Goal: Find specific page/section: Find specific page/section

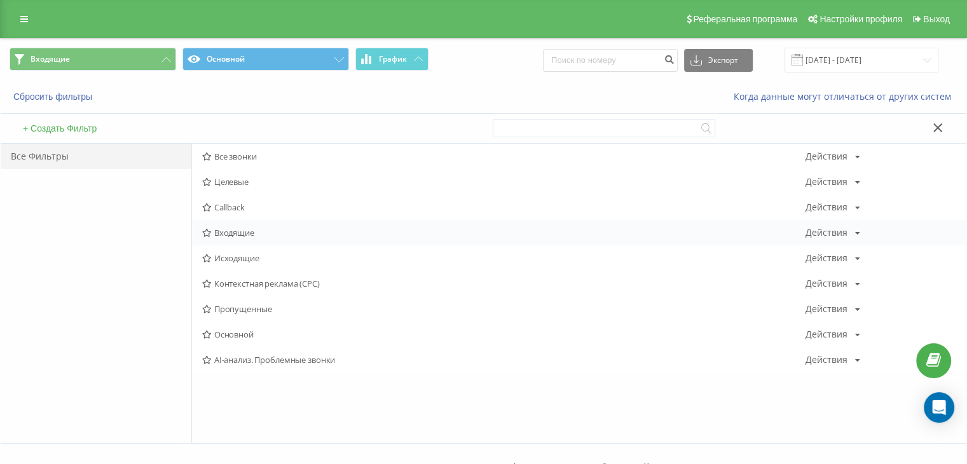
click at [218, 231] on span "Входящие" at bounding box center [504, 232] width 604 height 9
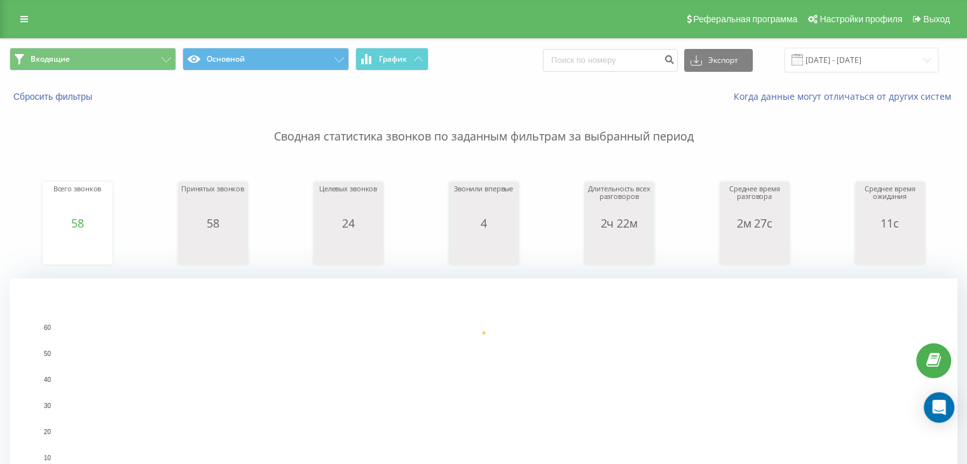
click at [107, 46] on div "Входящие Основной График Экспорт .csv .xls .xlsx [DATE] - [DATE]" at bounding box center [484, 60] width 966 height 43
click at [139, 67] on button "Входящие" at bounding box center [93, 59] width 167 height 23
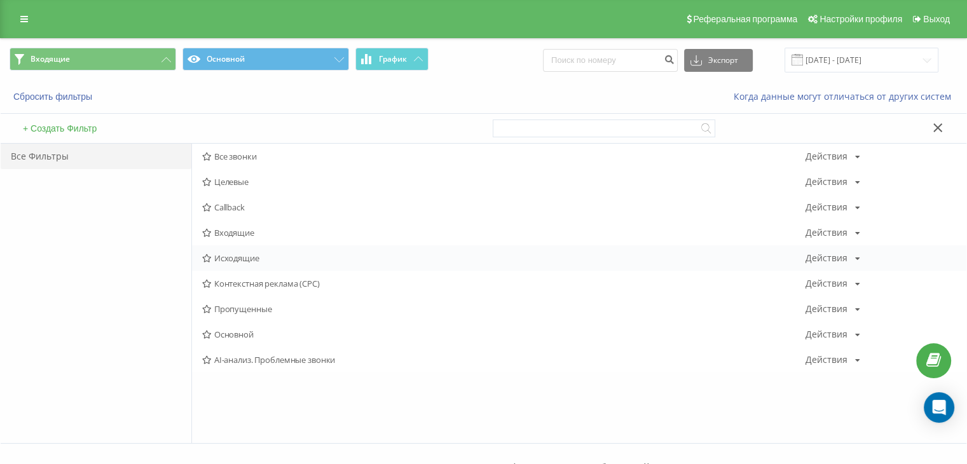
click at [260, 265] on div "Исходящие Действия Редактировать Копировать Удалить По умолчанию Поделиться" at bounding box center [579, 258] width 775 height 25
click at [259, 261] on span "Исходящие" at bounding box center [504, 258] width 604 height 9
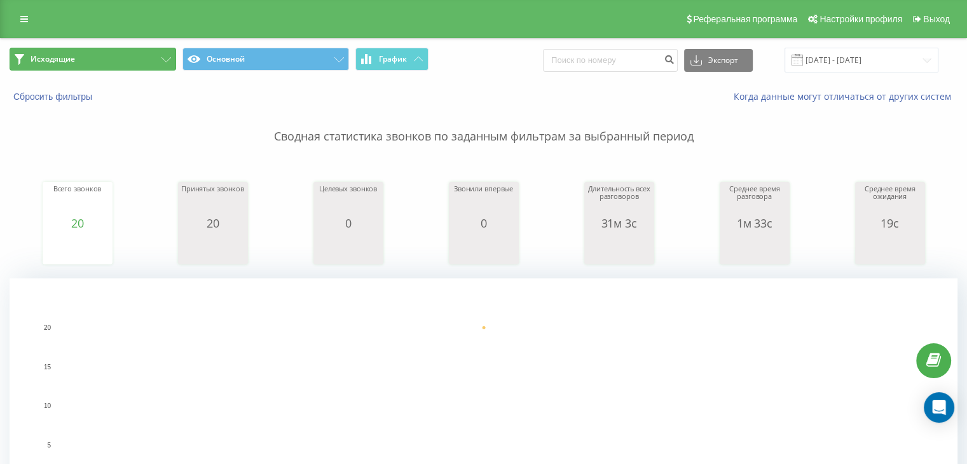
click at [129, 56] on button "Исходящие" at bounding box center [93, 59] width 167 height 23
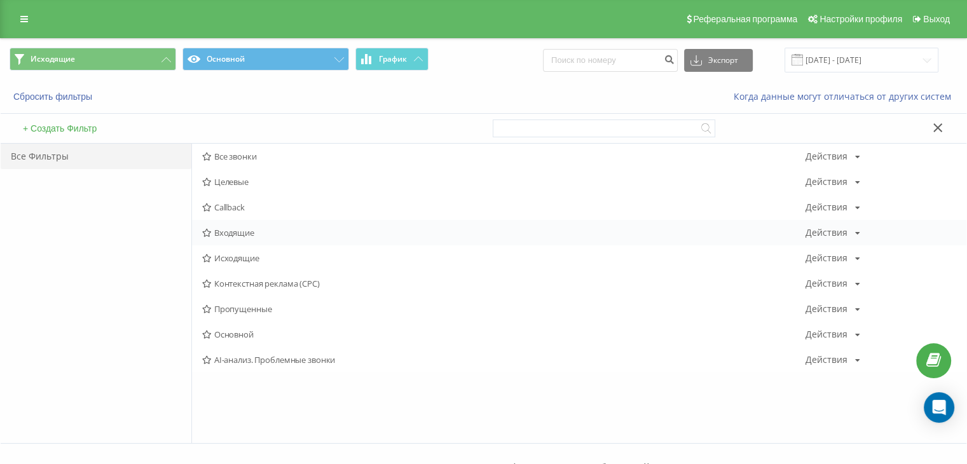
click at [215, 228] on span "Входящие" at bounding box center [504, 232] width 604 height 9
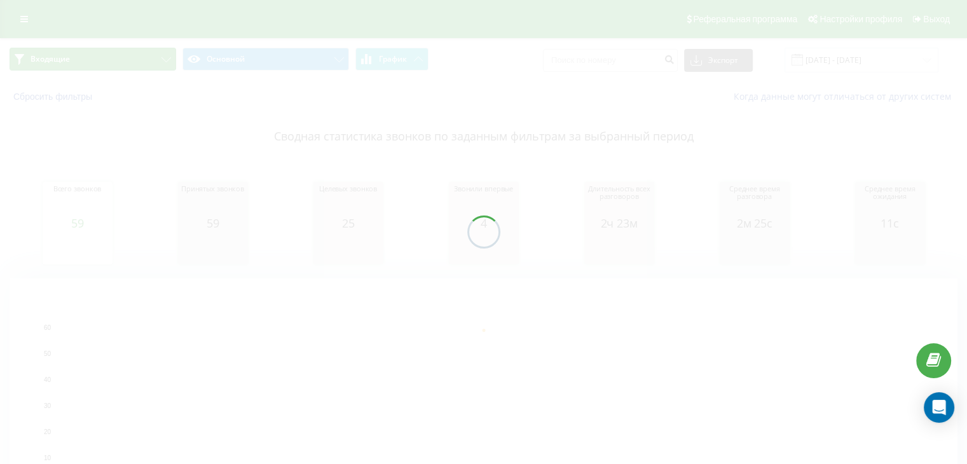
click at [140, 57] on button "Входящие" at bounding box center [93, 59] width 167 height 23
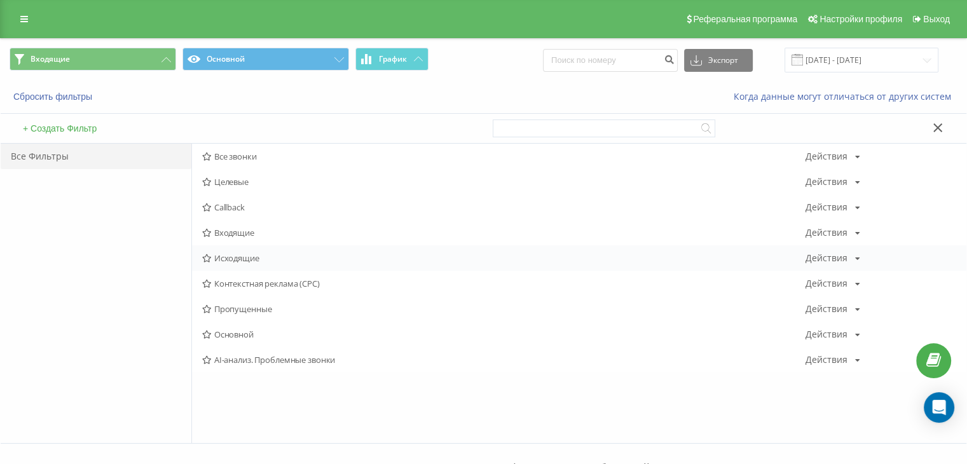
click at [248, 256] on span "Исходящие" at bounding box center [504, 258] width 604 height 9
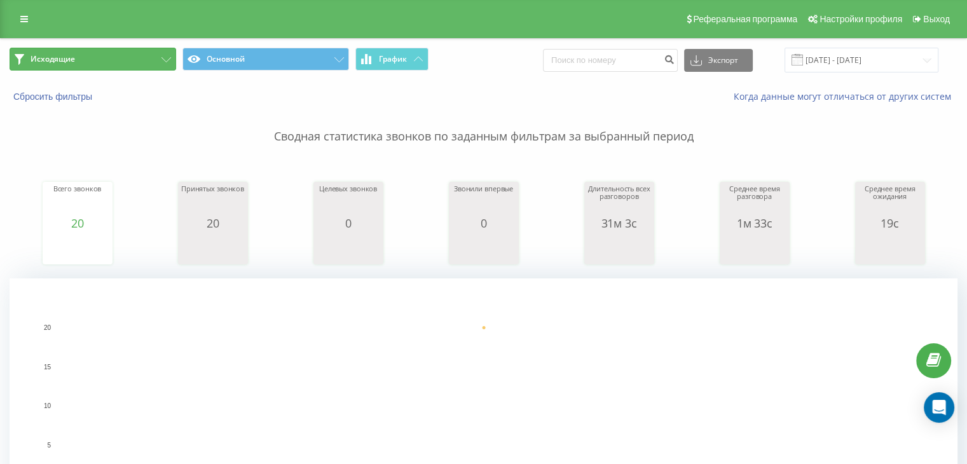
click at [155, 62] on button "Исходящие" at bounding box center [93, 59] width 167 height 23
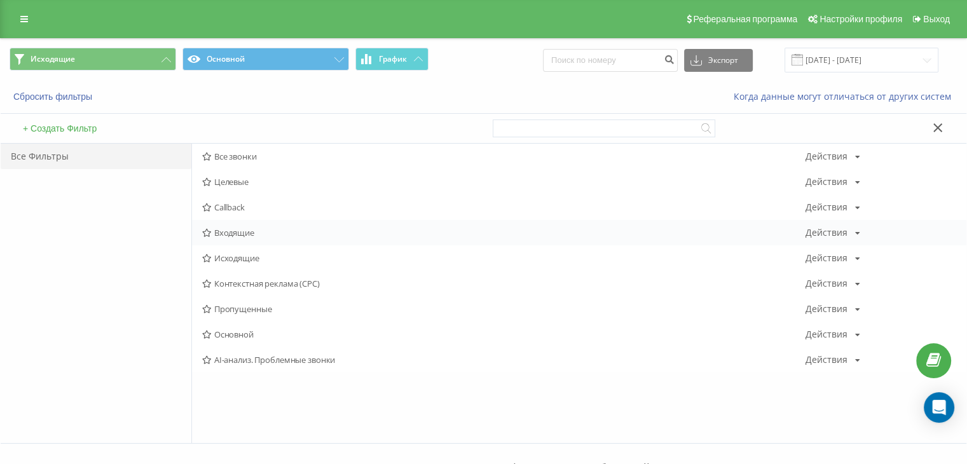
click at [234, 225] on div "Входящие Действия Редактировать Копировать Удалить По умолчанию Поделиться" at bounding box center [579, 232] width 775 height 25
click at [231, 237] on div "Входящие Действия Редактировать Копировать Удалить По умолчанию Поделиться" at bounding box center [579, 232] width 775 height 25
click at [230, 235] on span "Входящие" at bounding box center [504, 232] width 604 height 9
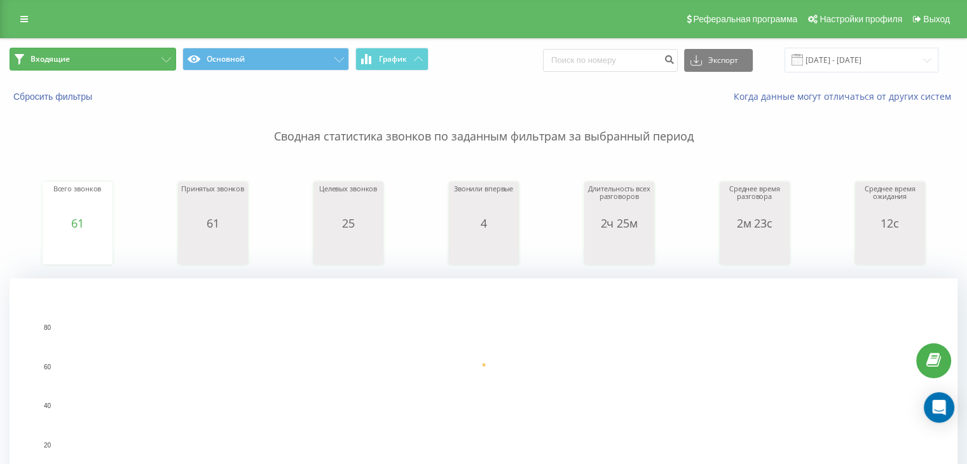
click at [114, 62] on button "Входящие" at bounding box center [93, 59] width 167 height 23
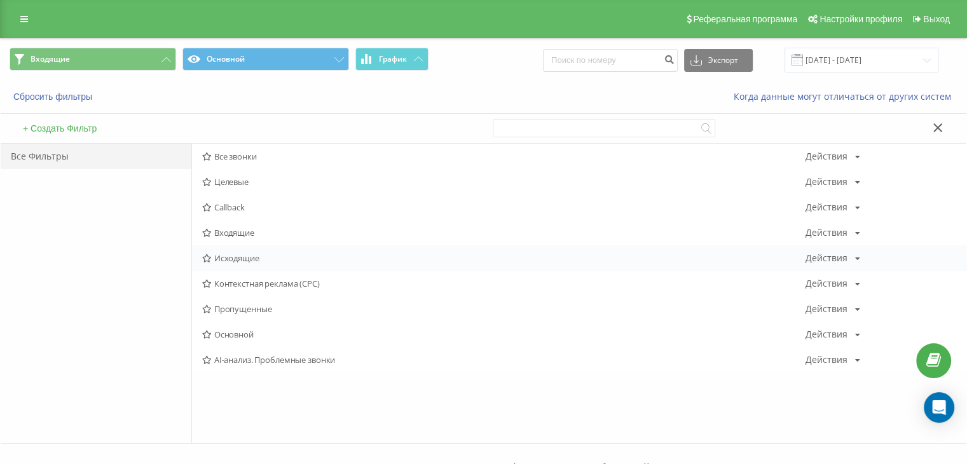
click at [241, 254] on span "Исходящие" at bounding box center [504, 258] width 604 height 9
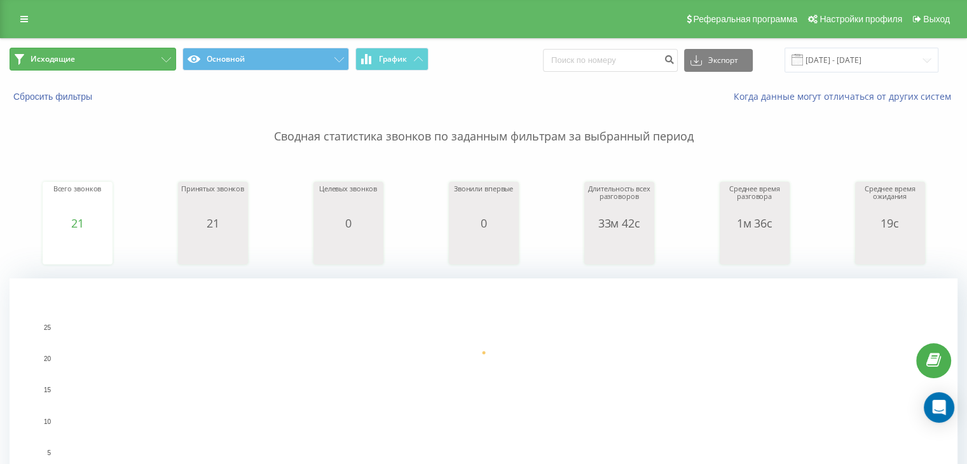
click at [80, 64] on button "Исходящие" at bounding box center [93, 59] width 167 height 23
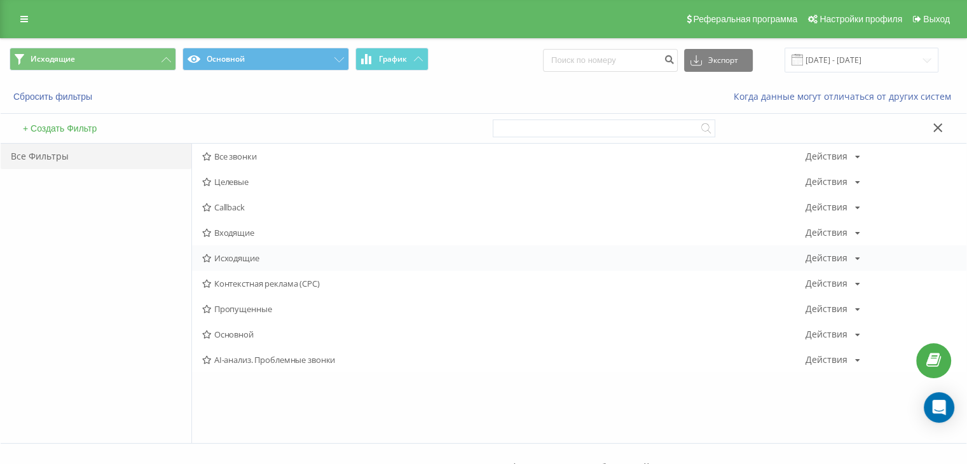
click at [226, 258] on span "Исходящие" at bounding box center [504, 258] width 604 height 9
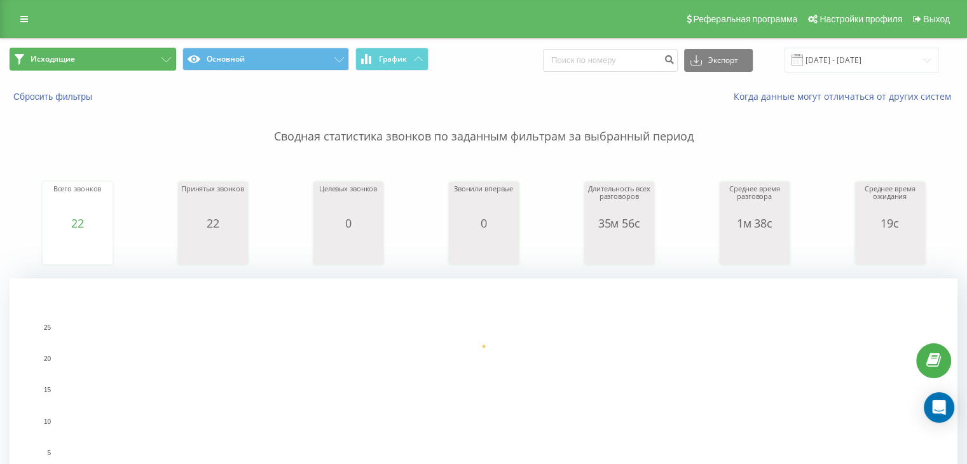
click at [133, 68] on button "Исходящие" at bounding box center [93, 59] width 167 height 23
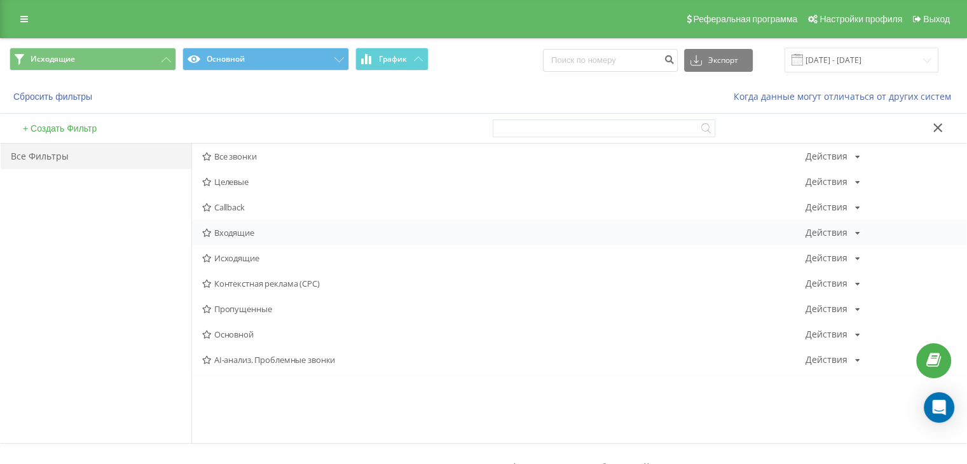
click at [235, 232] on span "Входящие" at bounding box center [504, 232] width 604 height 9
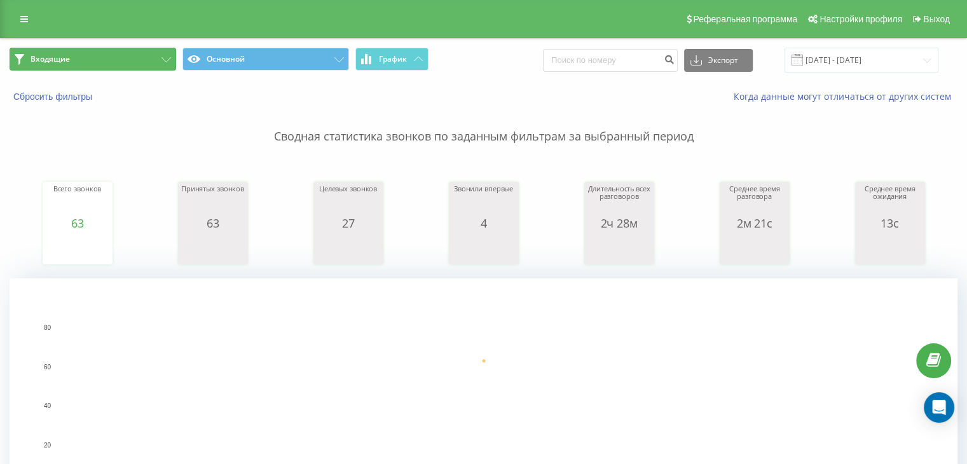
click at [155, 58] on button "Входящие" at bounding box center [93, 59] width 167 height 23
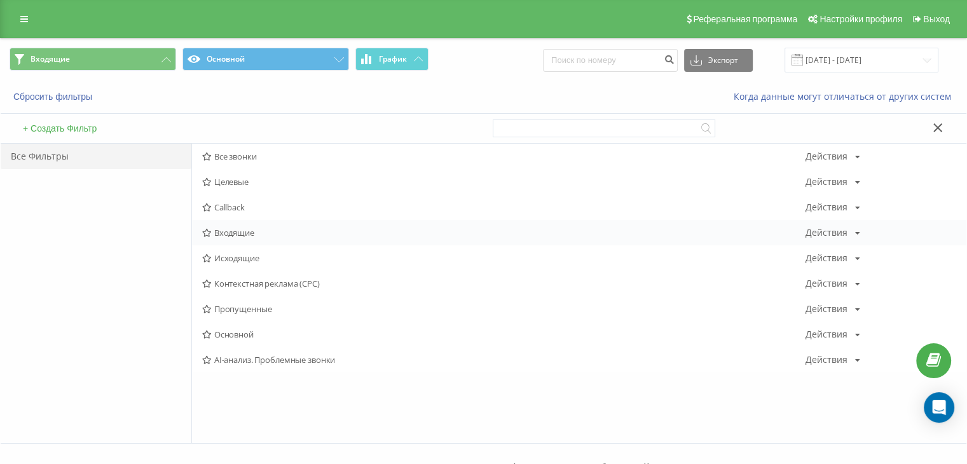
click at [222, 225] on div "Входящие Действия Редактировать Копировать Удалить По умолчанию Поделиться" at bounding box center [579, 232] width 775 height 25
click at [225, 238] on div "Входящие Действия Редактировать Копировать Удалить По умолчанию Поделиться" at bounding box center [579, 232] width 775 height 25
click at [225, 235] on span "Входящие" at bounding box center [504, 232] width 604 height 9
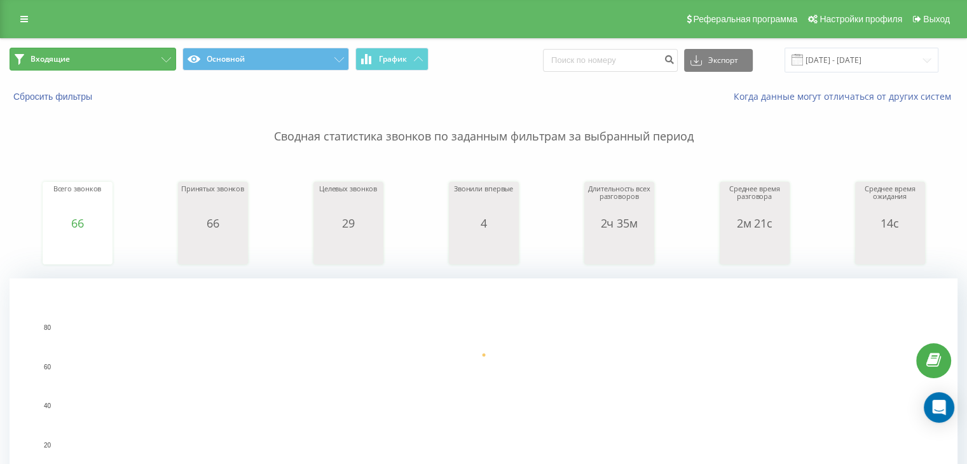
click at [137, 64] on button "Входящие" at bounding box center [93, 59] width 167 height 23
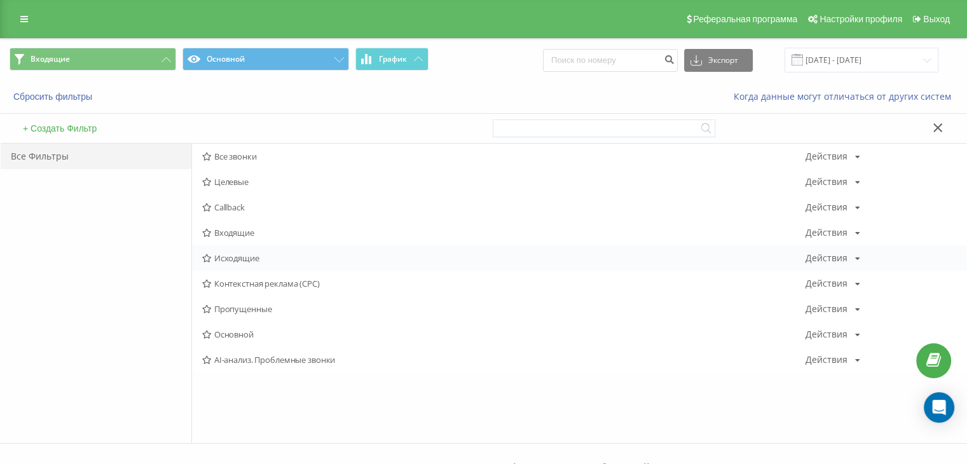
click at [225, 251] on div "Исходящие Действия Редактировать Копировать Удалить По умолчанию Поделиться" at bounding box center [579, 258] width 775 height 25
click at [225, 260] on span "Исходящие" at bounding box center [504, 258] width 604 height 9
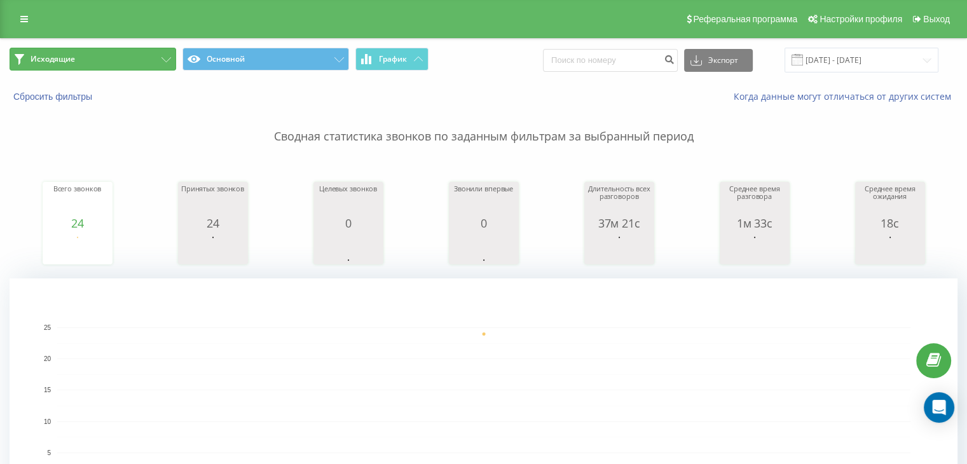
click at [132, 54] on button "Исходящие" at bounding box center [93, 59] width 167 height 23
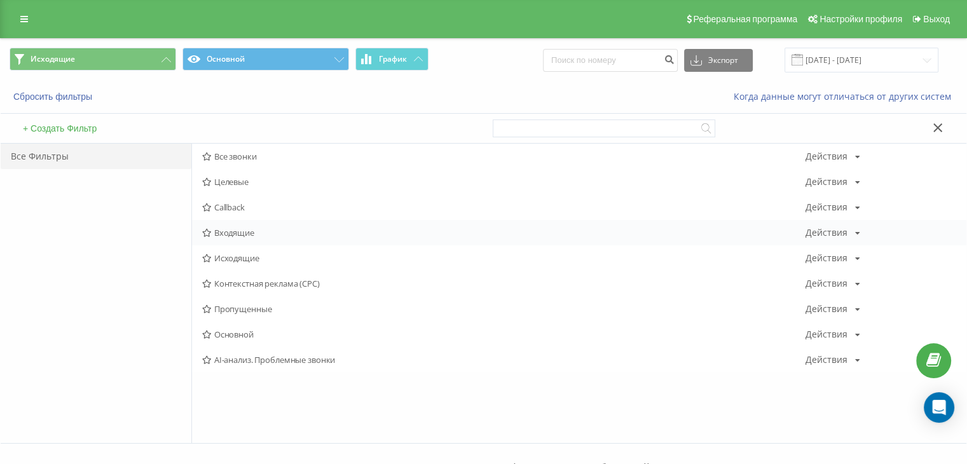
click at [232, 231] on span "Входящие" at bounding box center [504, 232] width 604 height 9
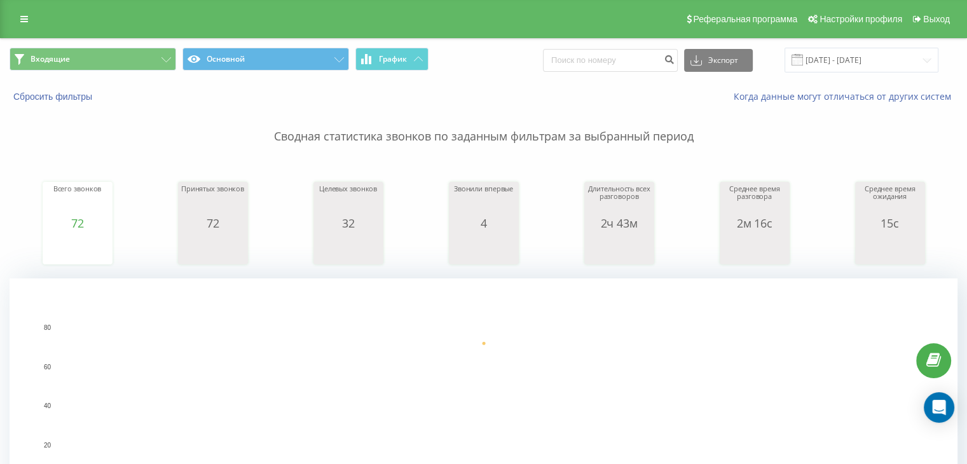
click at [79, 44] on div "Входящие Основной График Экспорт .csv .xls .xlsx [DATE] - [DATE]" at bounding box center [484, 60] width 966 height 43
click at [78, 48] on button "Входящие" at bounding box center [93, 59] width 167 height 23
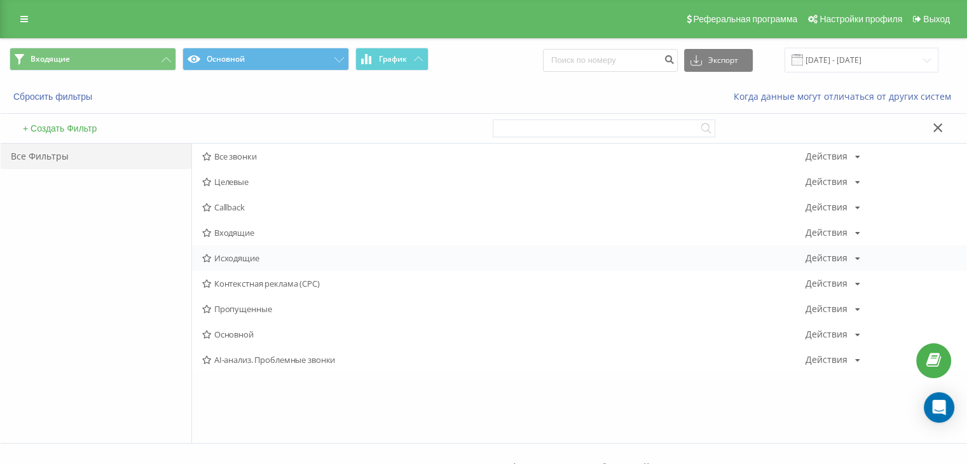
click at [232, 265] on div "Исходящие Действия Редактировать Копировать Удалить По умолчанию Поделиться" at bounding box center [579, 258] width 775 height 25
click at [230, 254] on span "Исходящие" at bounding box center [504, 258] width 604 height 9
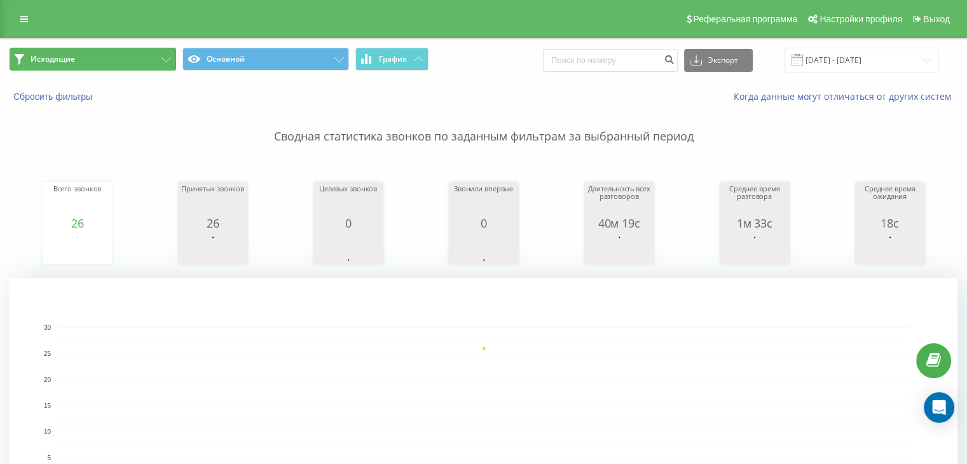
click at [113, 60] on button "Исходящие" at bounding box center [93, 59] width 167 height 23
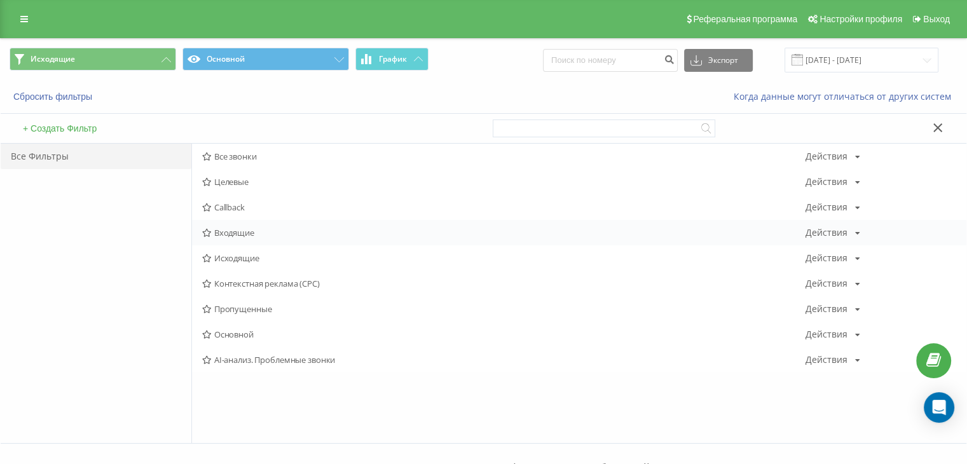
click at [241, 228] on span "Входящие" at bounding box center [504, 232] width 604 height 9
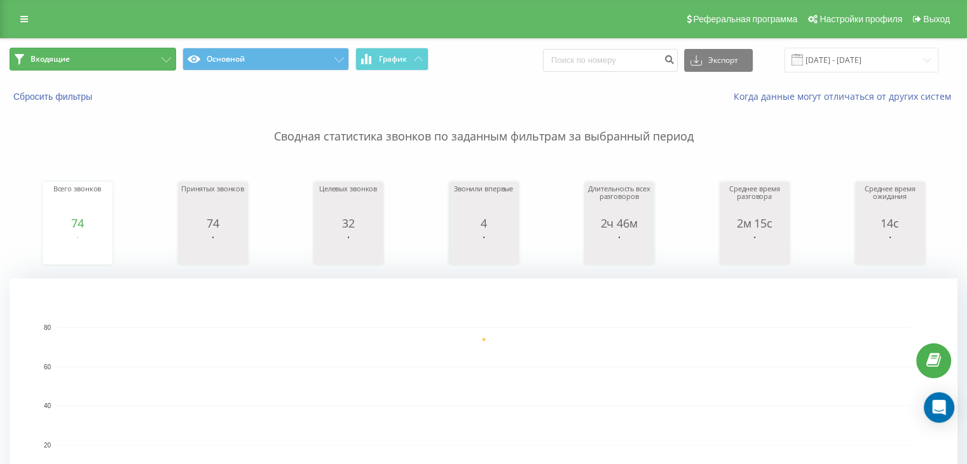
click at [119, 59] on button "Входящие" at bounding box center [93, 59] width 167 height 23
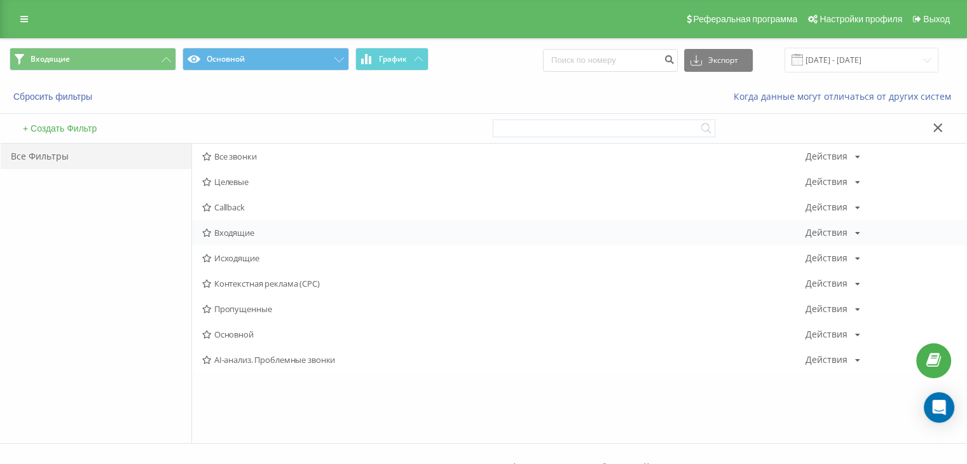
click at [238, 232] on span "Входящие" at bounding box center [504, 232] width 604 height 9
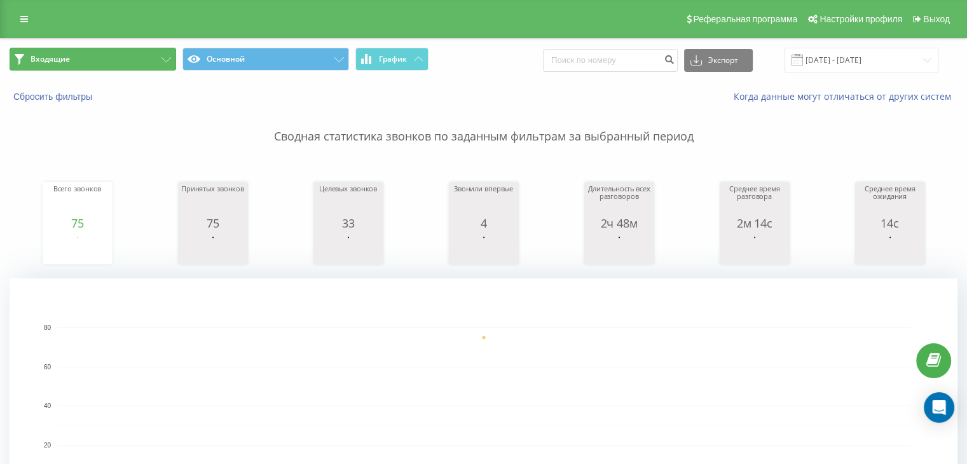
click at [99, 59] on button "Входящие" at bounding box center [93, 59] width 167 height 23
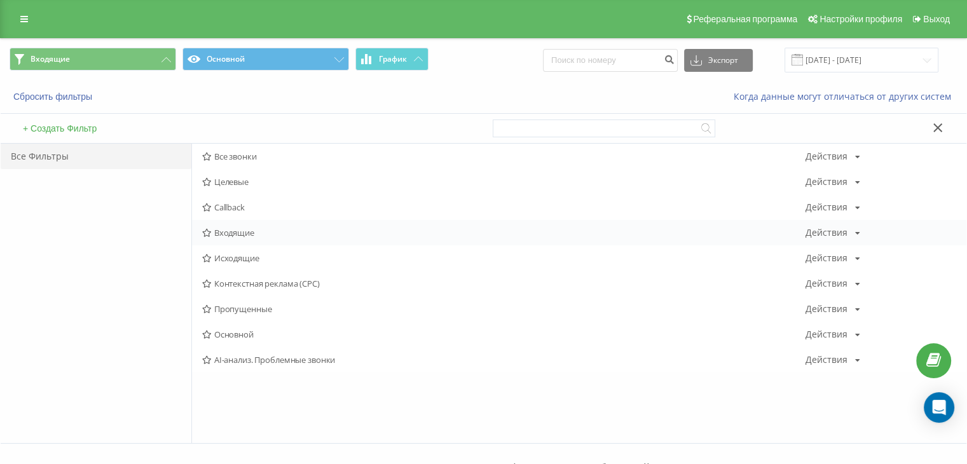
click at [262, 235] on span "Входящие" at bounding box center [504, 232] width 604 height 9
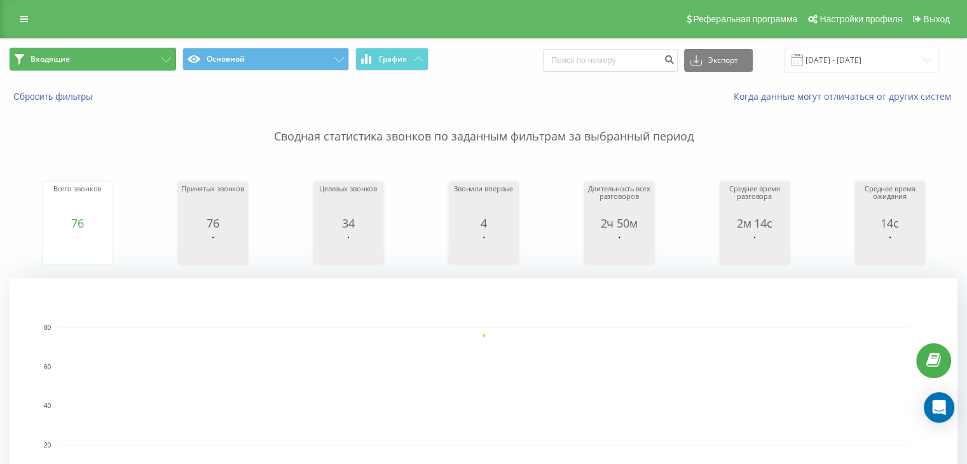
click at [137, 54] on button "Входящие" at bounding box center [93, 59] width 167 height 23
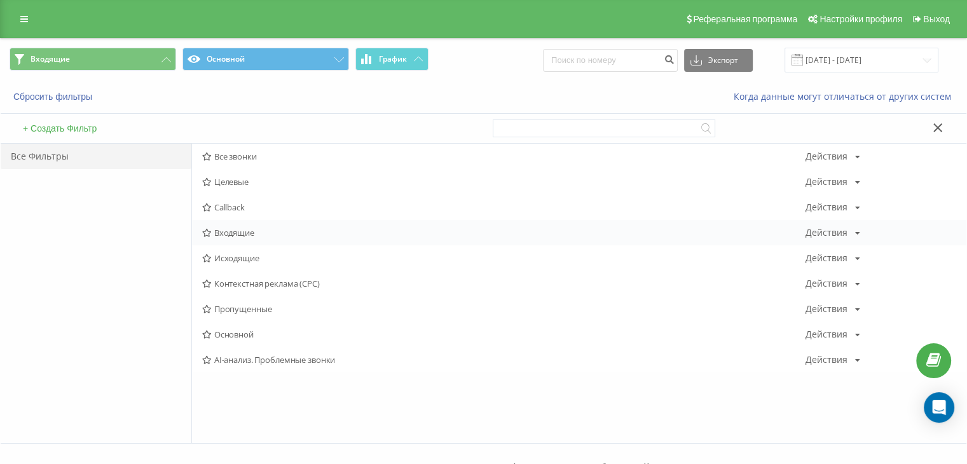
click at [225, 226] on div "Входящие Действия Редактировать Копировать Удалить По умолчанию Поделиться" at bounding box center [579, 232] width 775 height 25
click at [219, 232] on span "Входящие" at bounding box center [504, 232] width 604 height 9
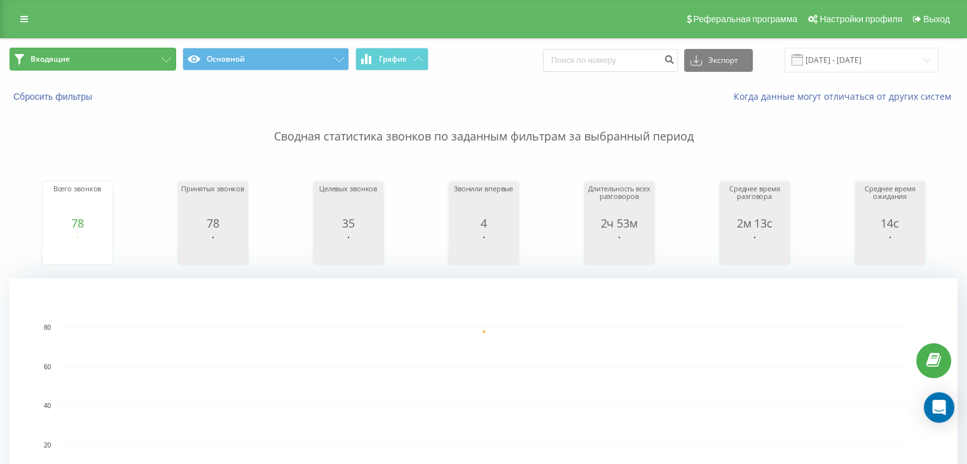
click at [139, 59] on button "Входящие" at bounding box center [93, 59] width 167 height 23
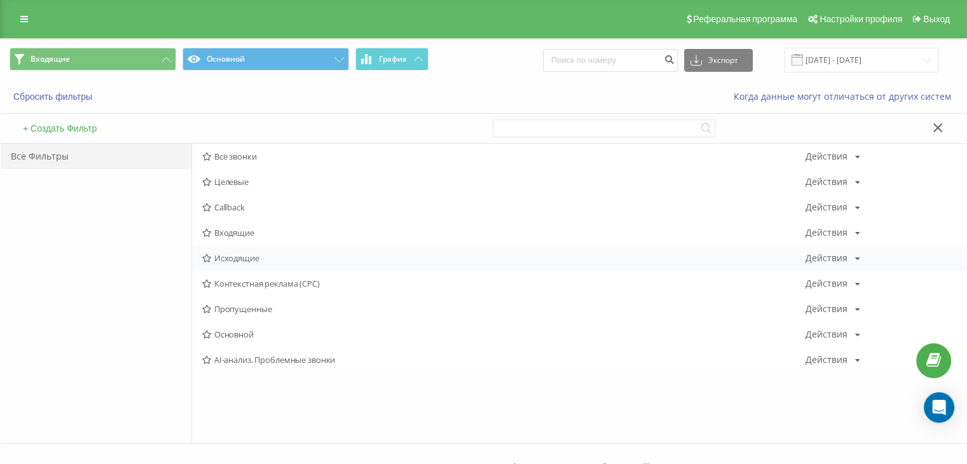
click at [233, 260] on span "Исходящие" at bounding box center [504, 258] width 604 height 9
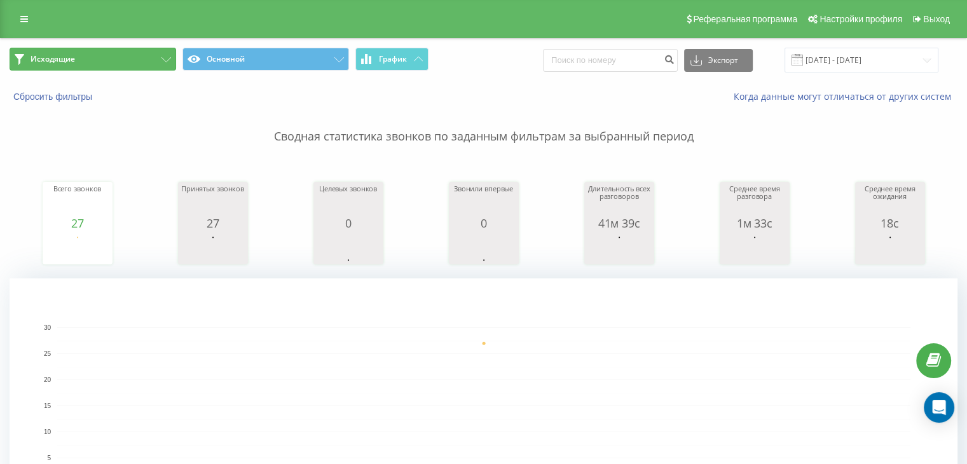
click at [135, 60] on button "Исходящие" at bounding box center [93, 59] width 167 height 23
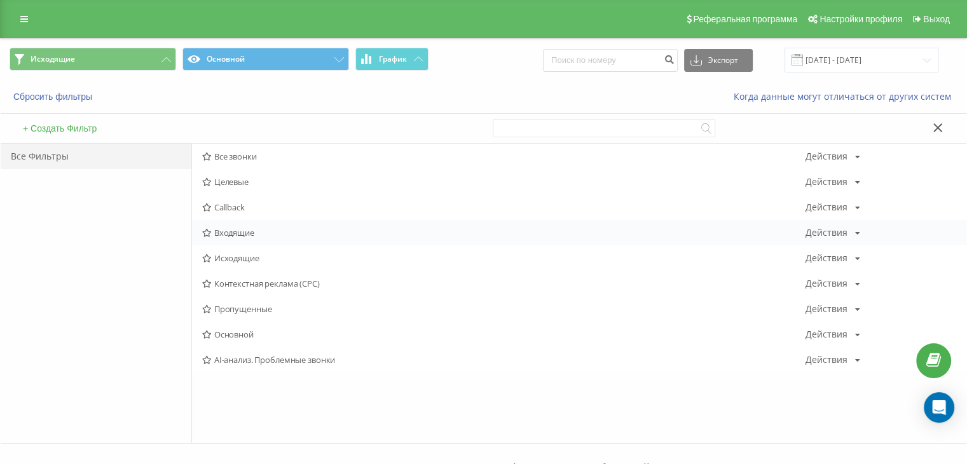
click at [230, 240] on div "Входящие Действия Редактировать Копировать Удалить По умолчанию Поделиться" at bounding box center [579, 232] width 775 height 25
click at [232, 233] on span "Входящие" at bounding box center [504, 232] width 604 height 9
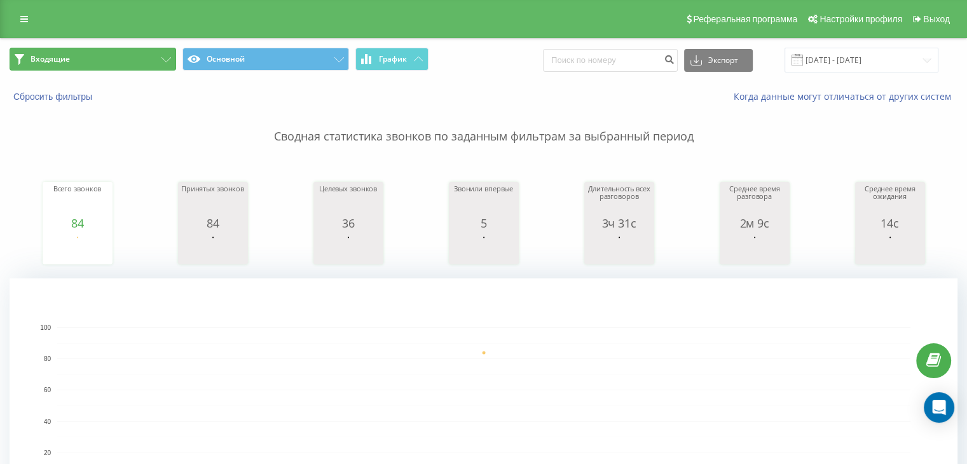
click at [107, 54] on button "Входящие" at bounding box center [93, 59] width 167 height 23
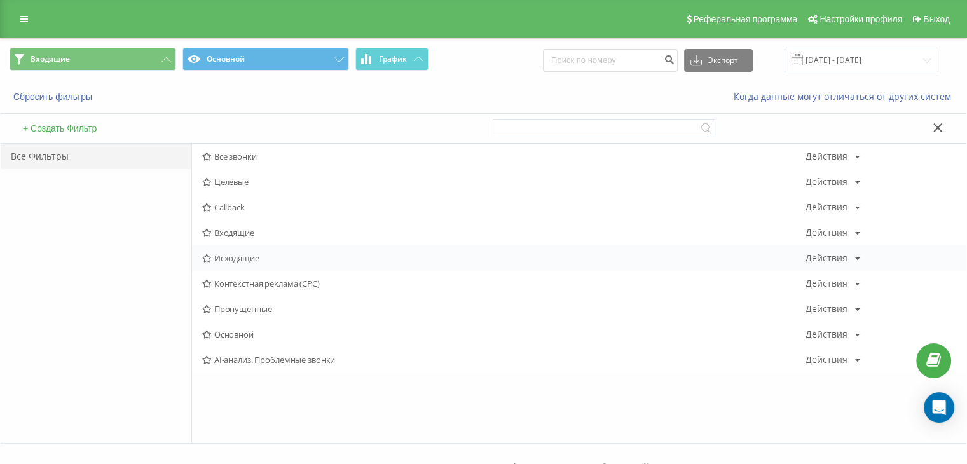
click at [227, 256] on span "Исходящие" at bounding box center [504, 258] width 604 height 9
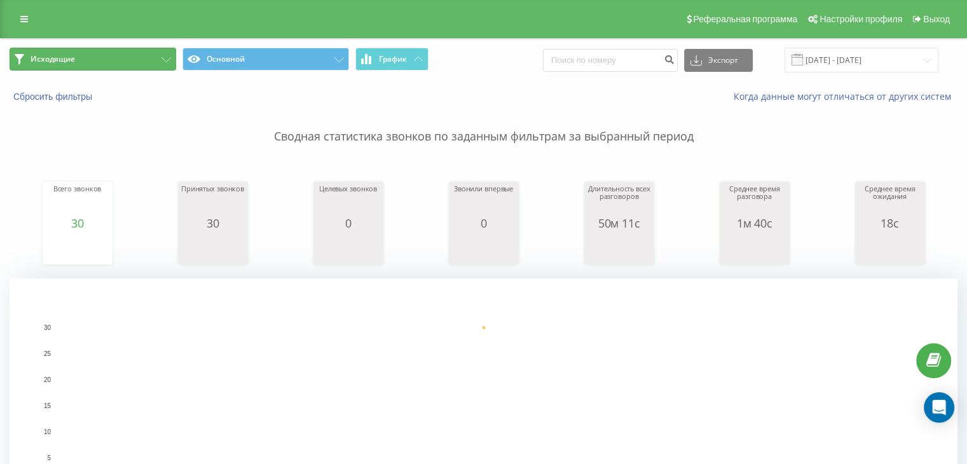
drag, startPoint x: 87, startPoint y: 63, endPoint x: 86, endPoint y: 69, distance: 6.5
click at [87, 64] on button "Исходящие" at bounding box center [93, 59] width 167 height 23
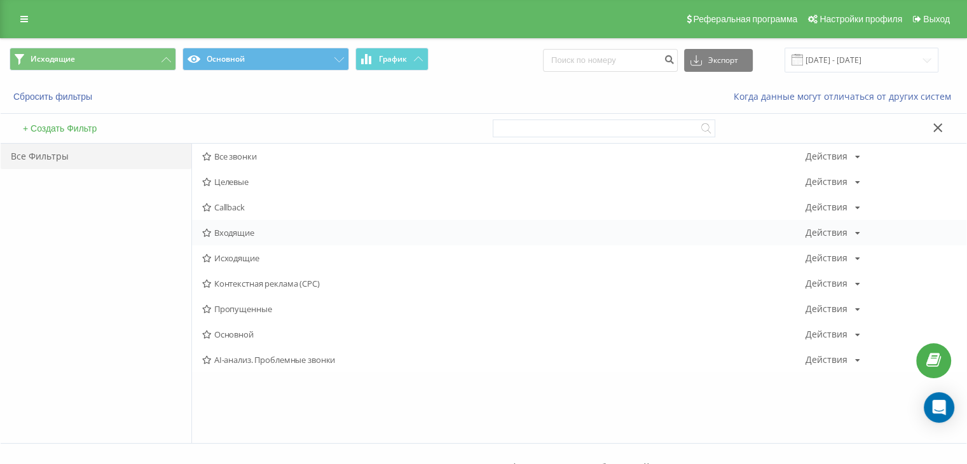
click at [219, 239] on div "Входящие Действия Редактировать Копировать Удалить По умолчанию Поделиться" at bounding box center [579, 232] width 775 height 25
click at [221, 232] on span "Входящие" at bounding box center [504, 232] width 604 height 9
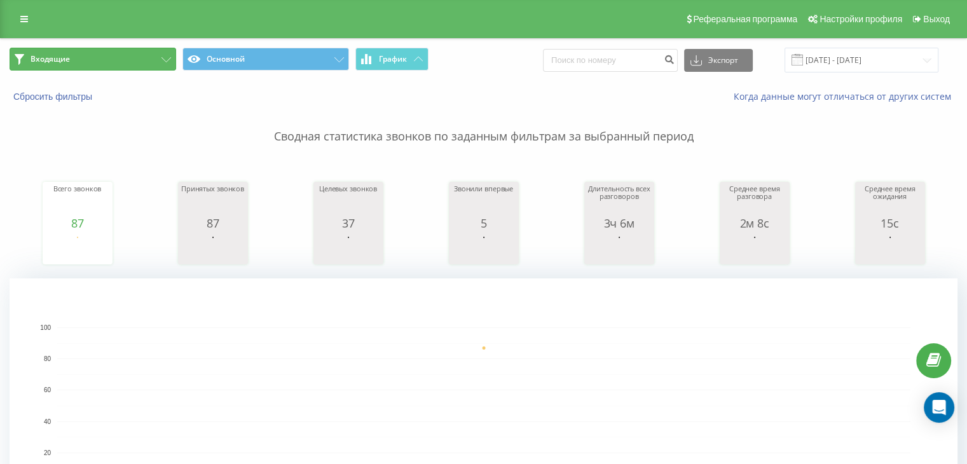
click at [150, 55] on button "Входящие" at bounding box center [93, 59] width 167 height 23
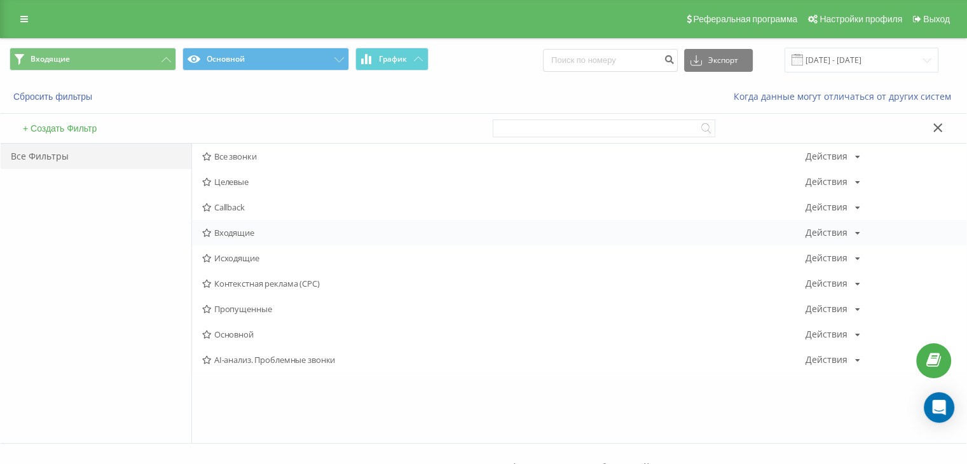
click at [225, 225] on div "Входящие Действия Редактировать Копировать Удалить По умолчанию Поделиться" at bounding box center [579, 232] width 775 height 25
click at [225, 232] on span "Входящие" at bounding box center [504, 232] width 604 height 9
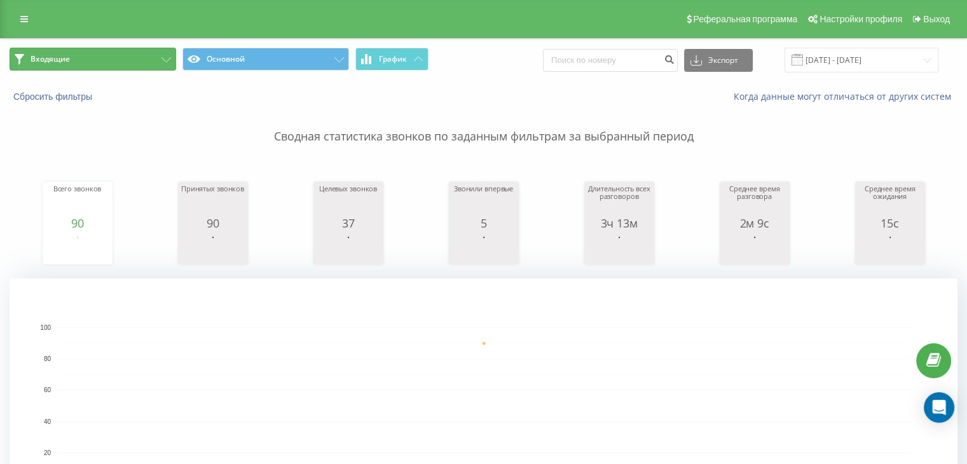
click at [137, 54] on button "Входящие" at bounding box center [93, 59] width 167 height 23
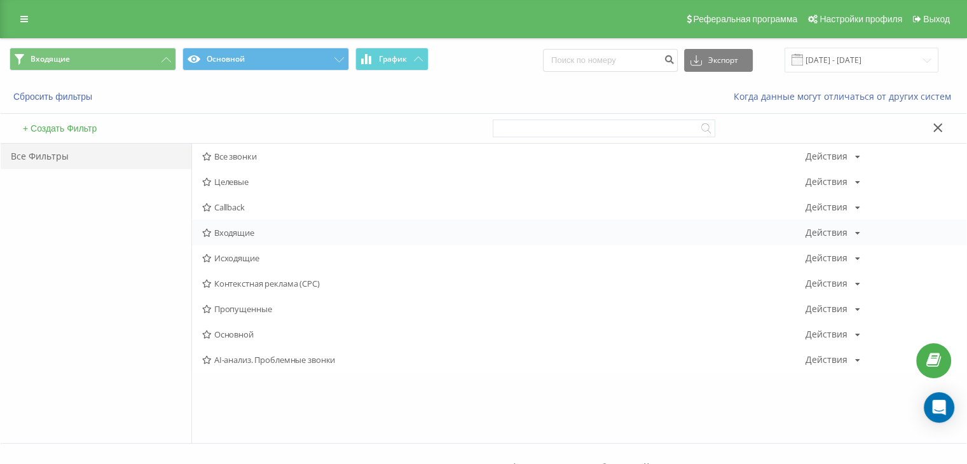
click at [257, 232] on span "Входящие" at bounding box center [504, 232] width 604 height 9
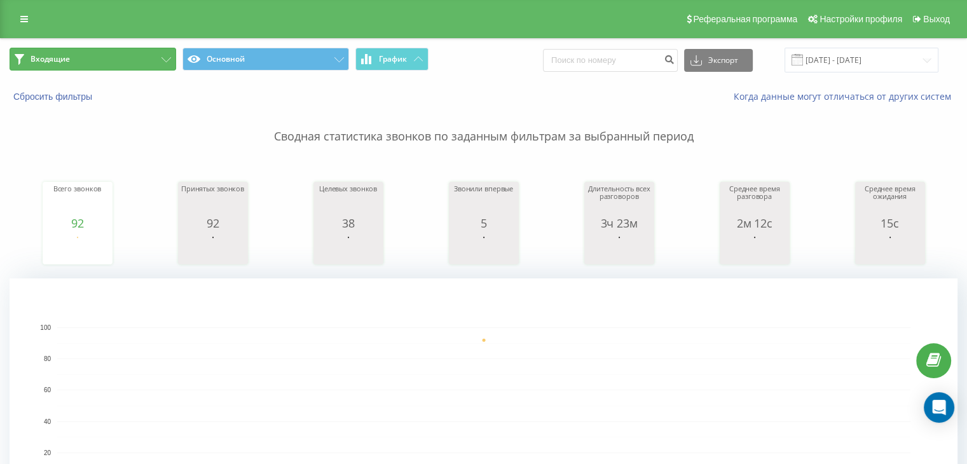
click at [124, 61] on button "Входящие" at bounding box center [93, 59] width 167 height 23
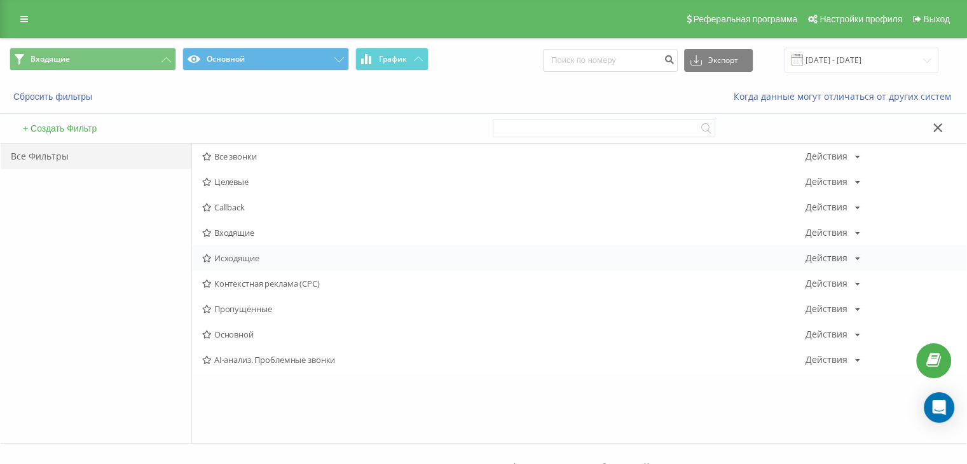
click at [234, 254] on span "Исходящие" at bounding box center [504, 258] width 604 height 9
